Goal: Connect with others: Connect with other users

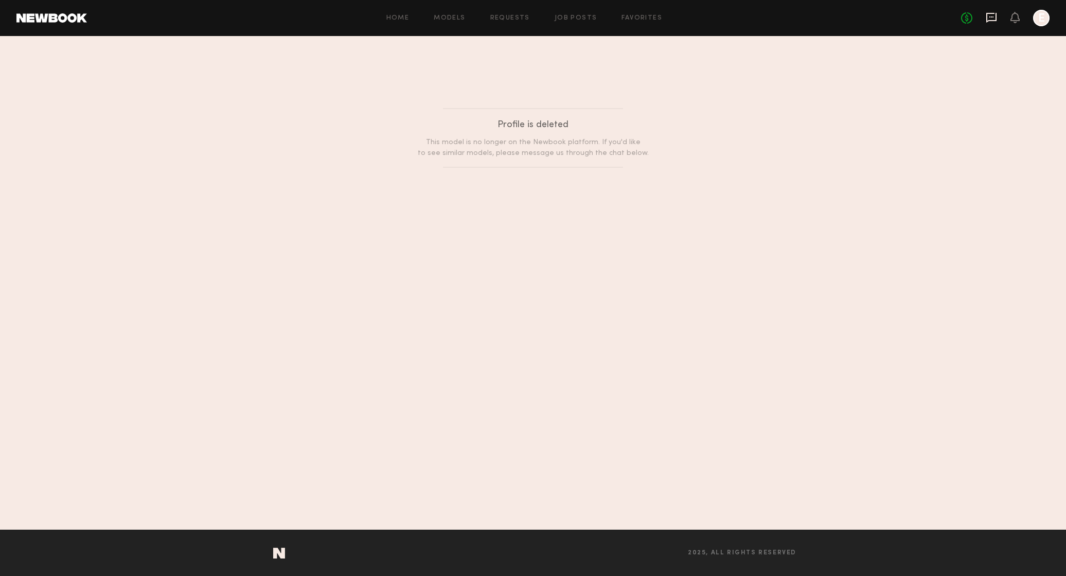
click at [988, 15] on icon at bounding box center [991, 17] width 11 height 11
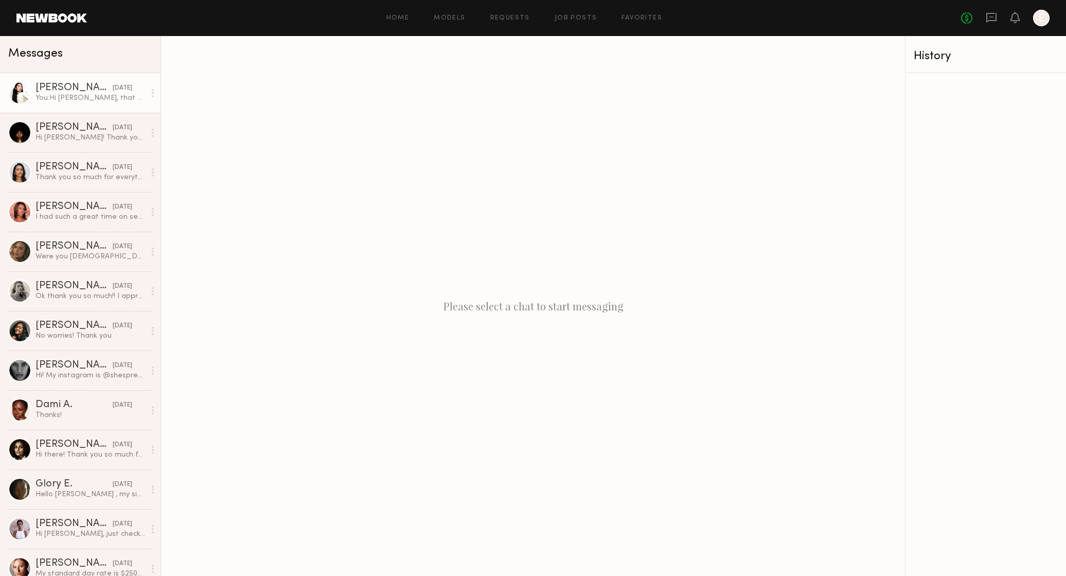
click at [115, 94] on div "You: Hi [PERSON_NAME], that works for us! You can add travel + stay when you se…" at bounding box center [91, 98] width 110 height 10
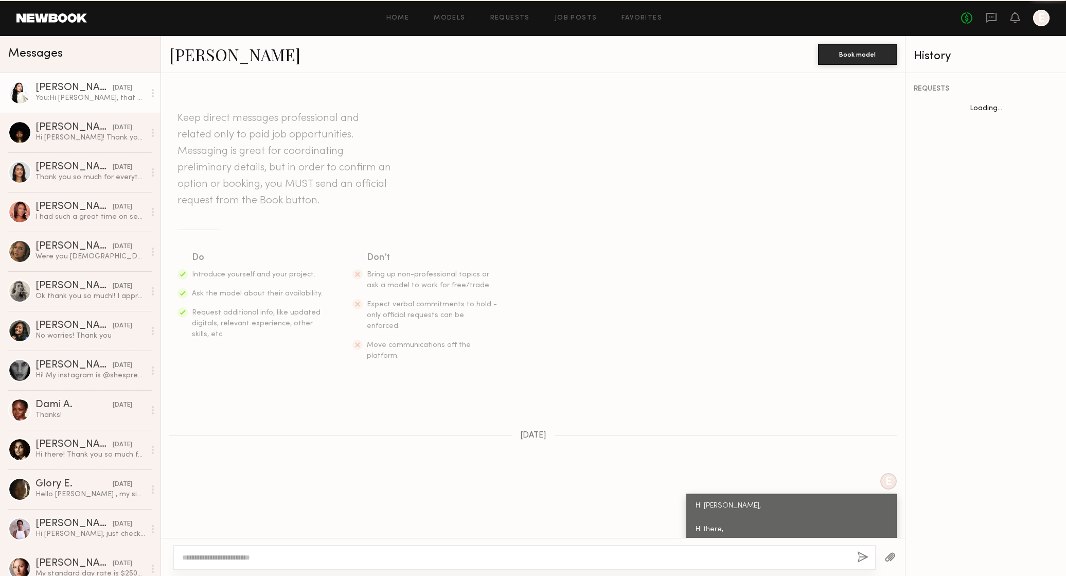
scroll to position [720, 0]
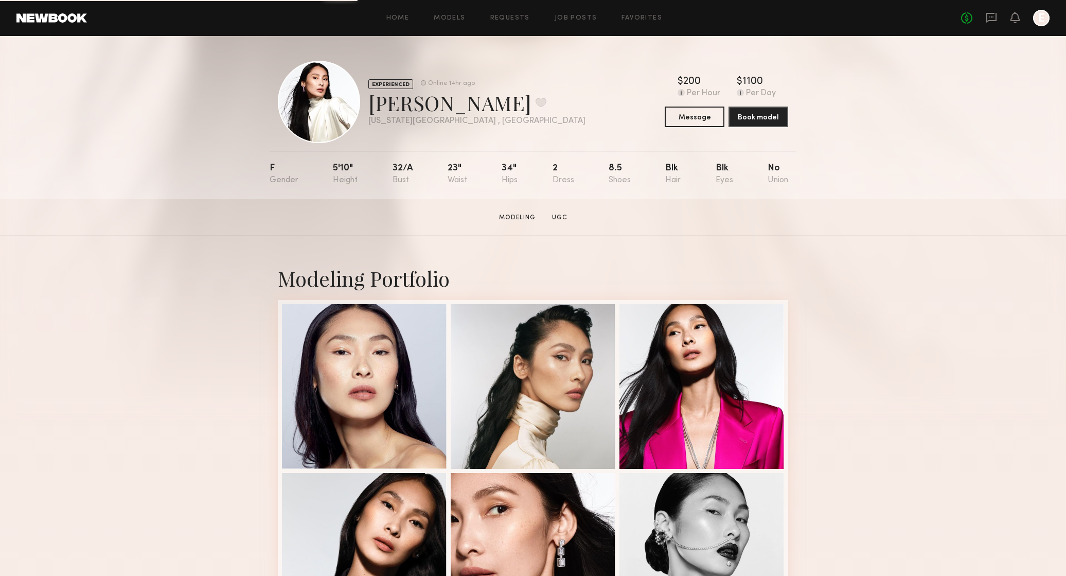
click at [522, 168] on nb-model-profile-props "F 5'10" 32/a 23" 34" 2 8.5 Blk Blk No" at bounding box center [533, 175] width 527 height 48
click at [584, 179] on div "F 5'10" 32/a 23" 34" 2 8.5 Blk Blk No" at bounding box center [529, 175] width 519 height 48
drag, startPoint x: 641, startPoint y: 181, endPoint x: 320, endPoint y: 171, distance: 321.2
click at [320, 171] on nb-model-profile-props "F 5'10" 32/a 23" 34" 2 8.5 Blk Blk No" at bounding box center [533, 175] width 527 height 48
copy div "5'10" 32/a 23" 34" 2 8.5"
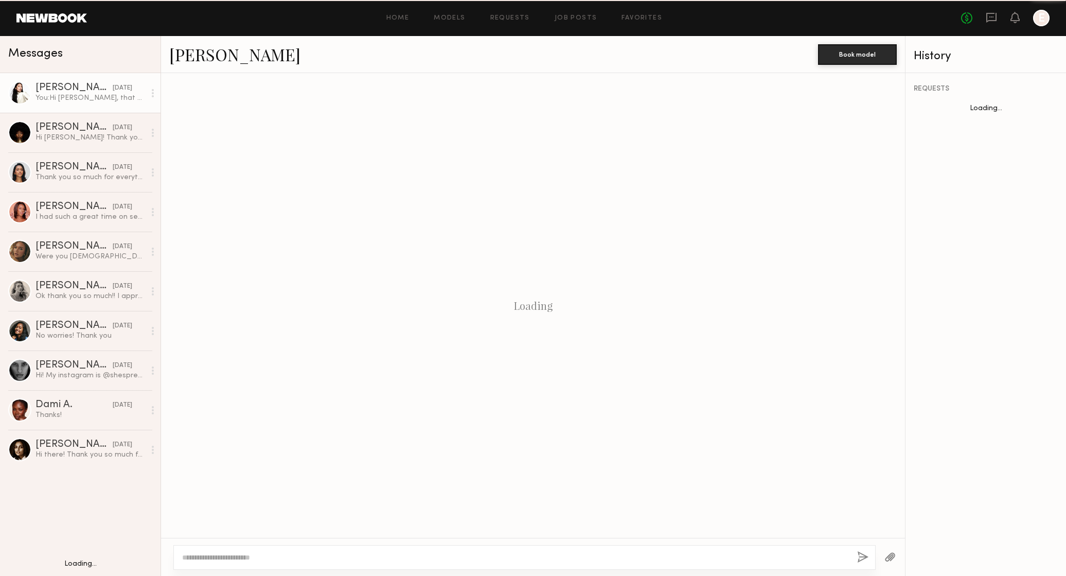
scroll to position [720, 0]
